Goal: Information Seeking & Learning: Learn about a topic

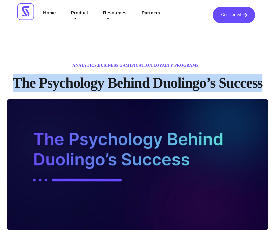
drag, startPoint x: 14, startPoint y: 83, endPoint x: 262, endPoint y: 86, distance: 247.7
click at [262, 86] on h1 "The Psychology Behind Duolingo’s Success" at bounding box center [138, 83] width 262 height 18
copy h1 "The Psychology Behind Duolingo’s Success"
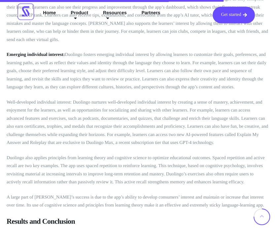
scroll to position [1755, 0]
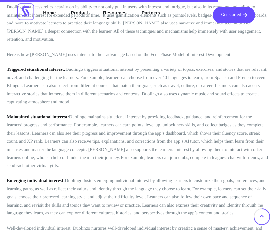
click at [263, 218] on icon at bounding box center [262, 216] width 17 height 17
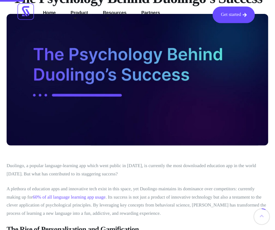
scroll to position [0, 0]
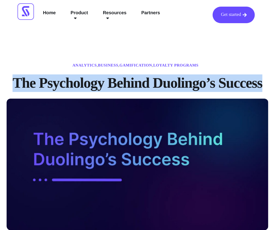
drag, startPoint x: 14, startPoint y: 83, endPoint x: 263, endPoint y: 83, distance: 249.0
click at [263, 83] on h1 "The Psychology Behind Duolingo’s Success" at bounding box center [138, 83] width 262 height 18
copy h1 "The Psychology Behind Duolingo’s Success"
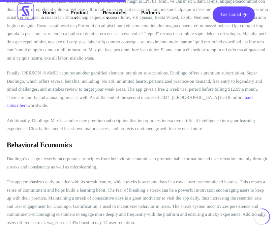
scroll to position [1013, 0]
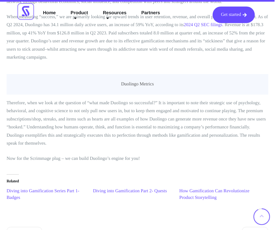
scroll to position [2389, 0]
